Goal: Task Accomplishment & Management: Manage account settings

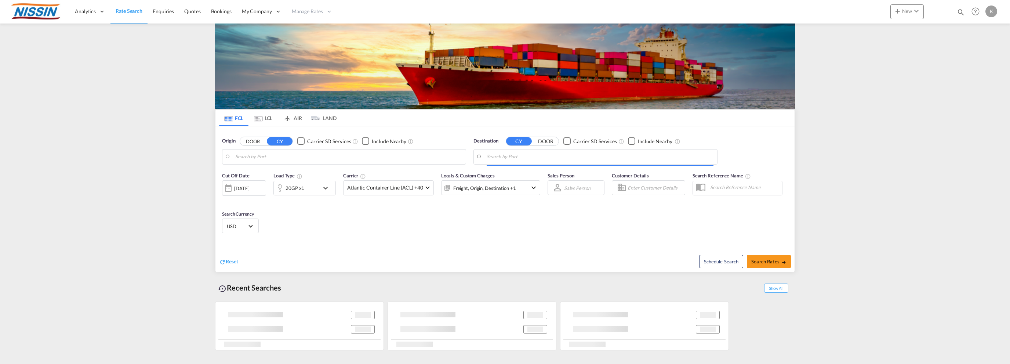
type input "[GEOGRAPHIC_DATA], [GEOGRAPHIC_DATA], USLAX"
type input "[GEOGRAPHIC_DATA], JPTYO"
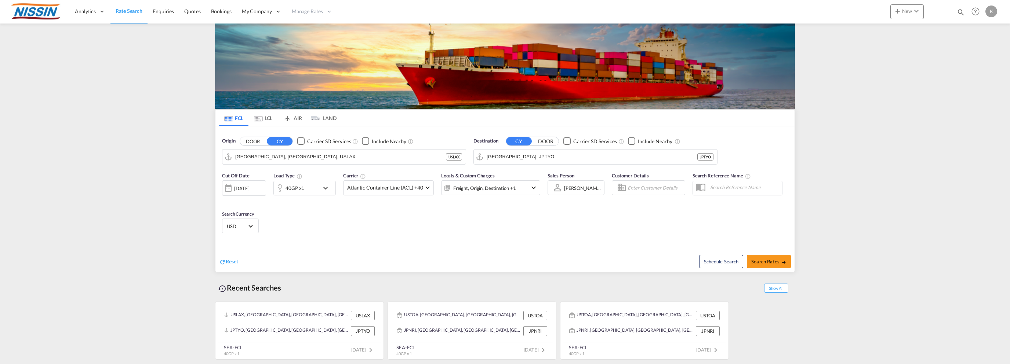
click at [994, 13] on div "K" at bounding box center [992, 12] width 12 height 12
click at [985, 30] on button "My Profile" at bounding box center [983, 32] width 48 height 15
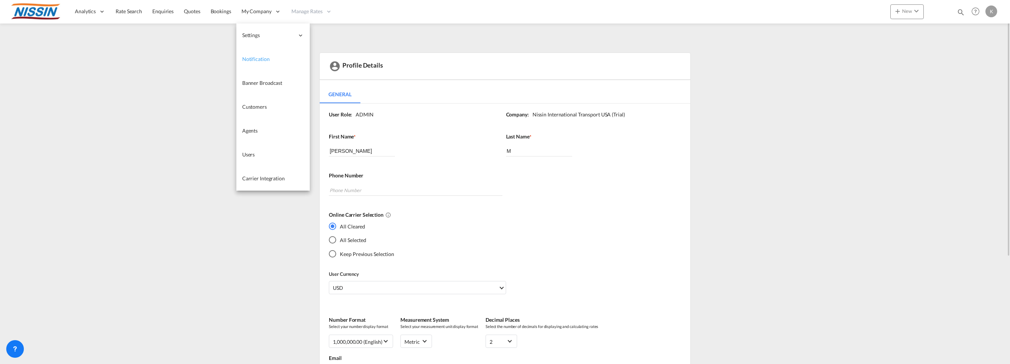
click at [251, 57] on span "Notification" at bounding box center [256, 59] width 28 height 6
